Goal: Find specific page/section: Find specific page/section

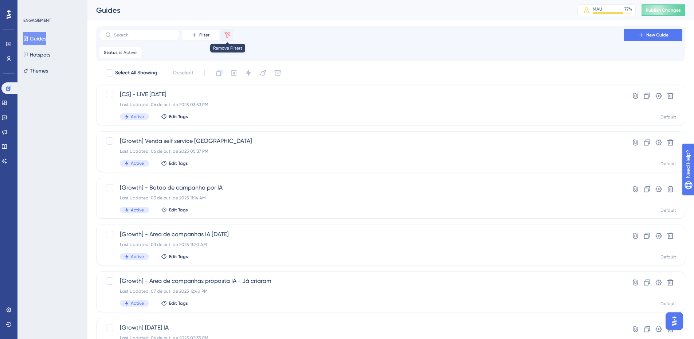
click at [222, 31] on button at bounding box center [227, 35] width 12 height 12
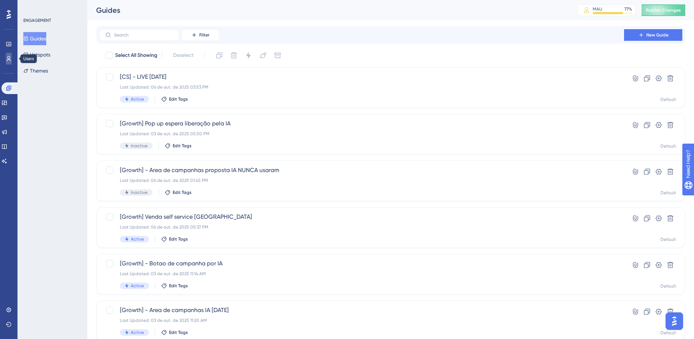
click at [12, 58] on link at bounding box center [9, 59] width 6 height 12
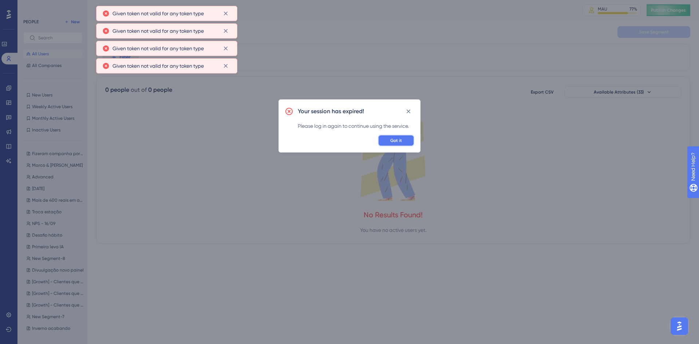
click at [387, 145] on button "Got it" at bounding box center [396, 141] width 36 height 12
